Goal: Transaction & Acquisition: Obtain resource

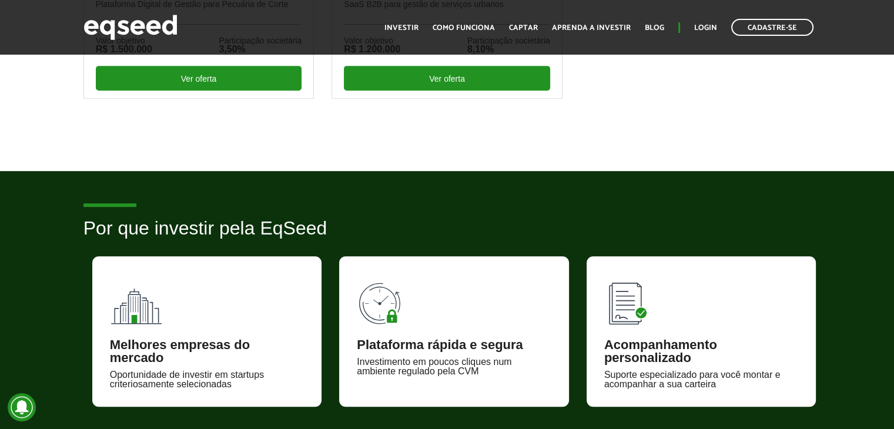
scroll to position [470, 0]
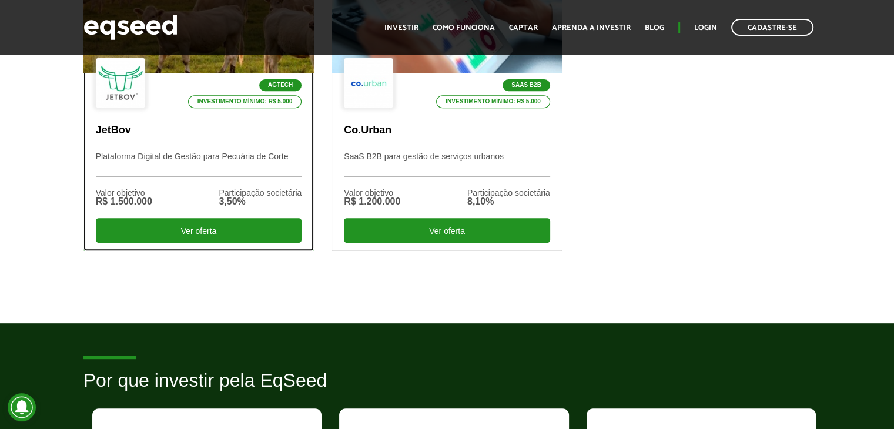
click at [201, 133] on p "JetBov" at bounding box center [199, 130] width 206 height 13
